Goal: Task Accomplishment & Management: Use online tool/utility

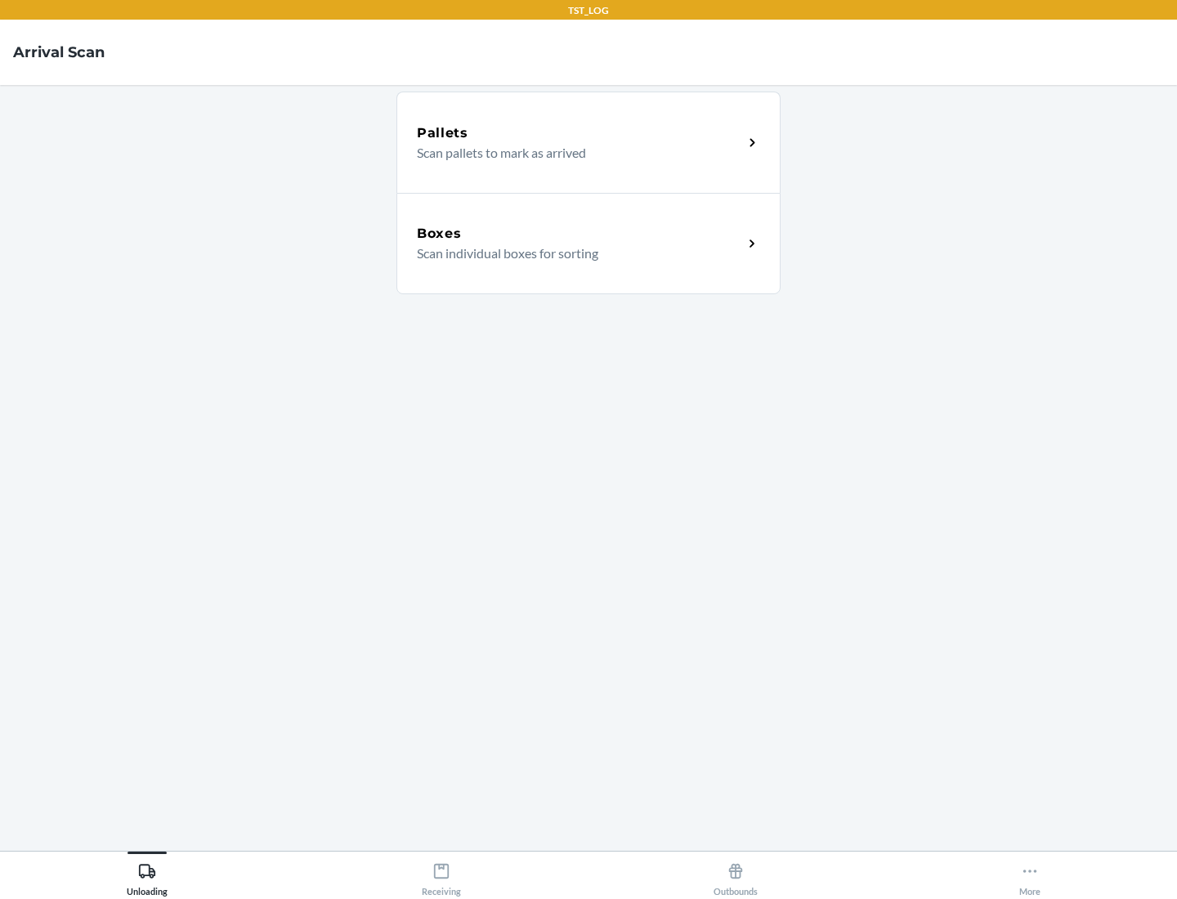
click at [580, 234] on div "Boxes" at bounding box center [580, 234] width 326 height 20
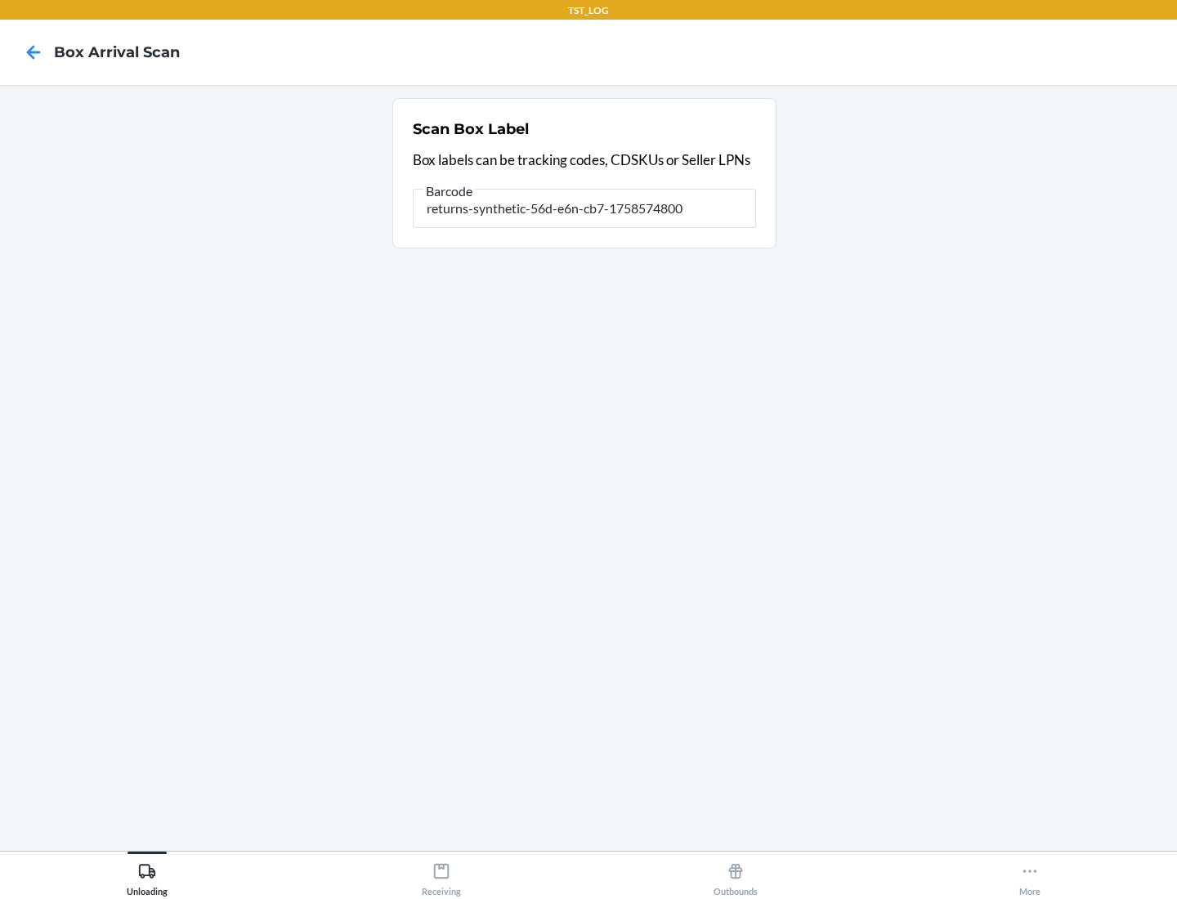
type input "returns-synthetic-56d-e6n-cb7-1758574800"
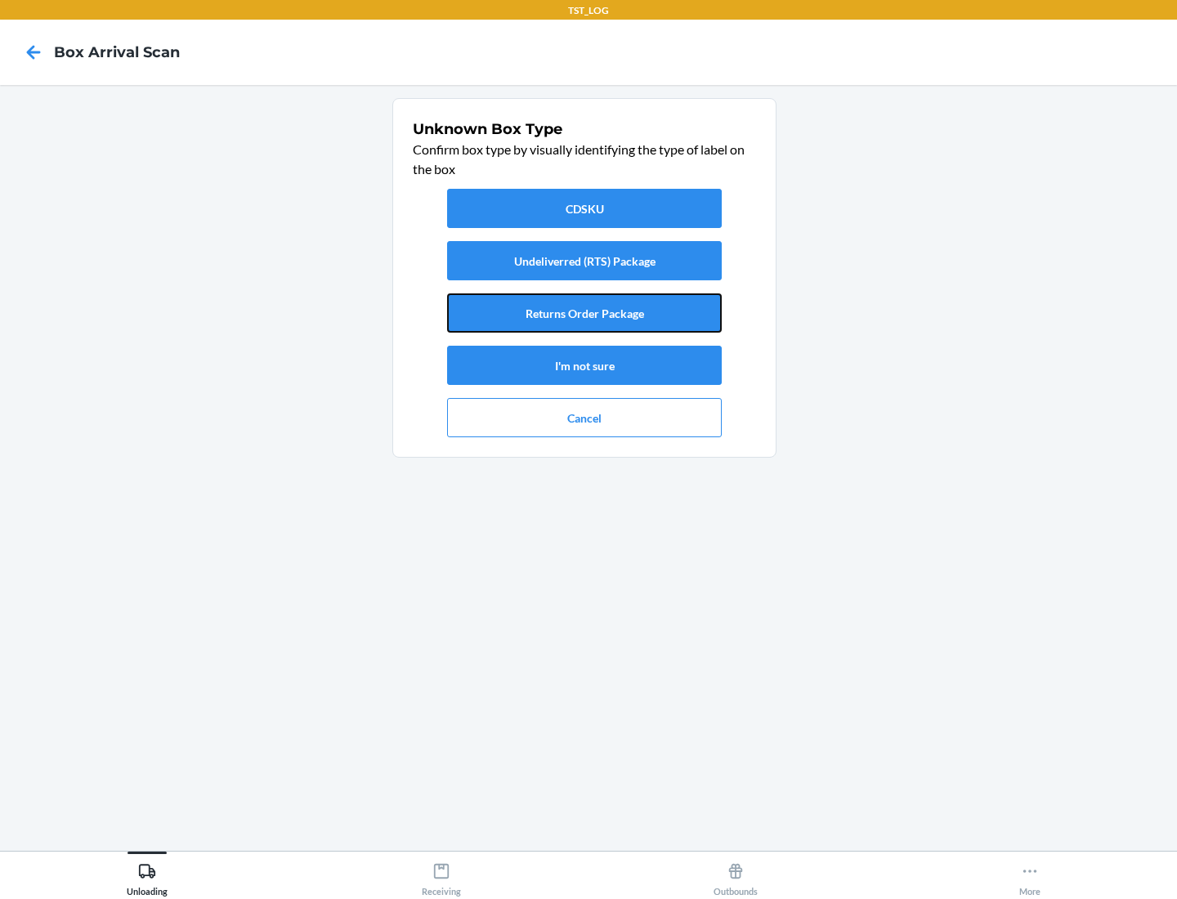
click at [585, 313] on button "Returns Order Package" at bounding box center [584, 312] width 275 height 39
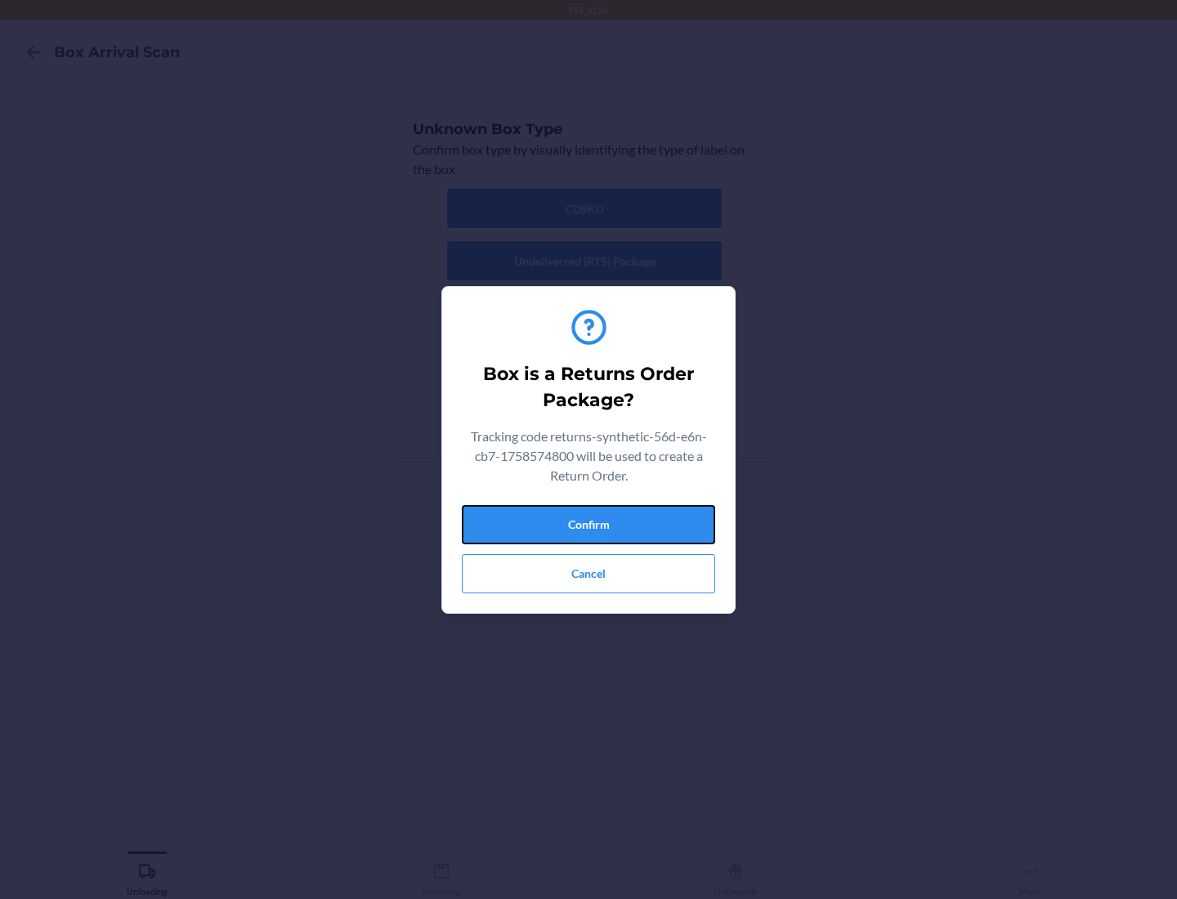
click at [589, 524] on button "Confirm" at bounding box center [588, 524] width 253 height 39
